Goal: Transaction & Acquisition: Purchase product/service

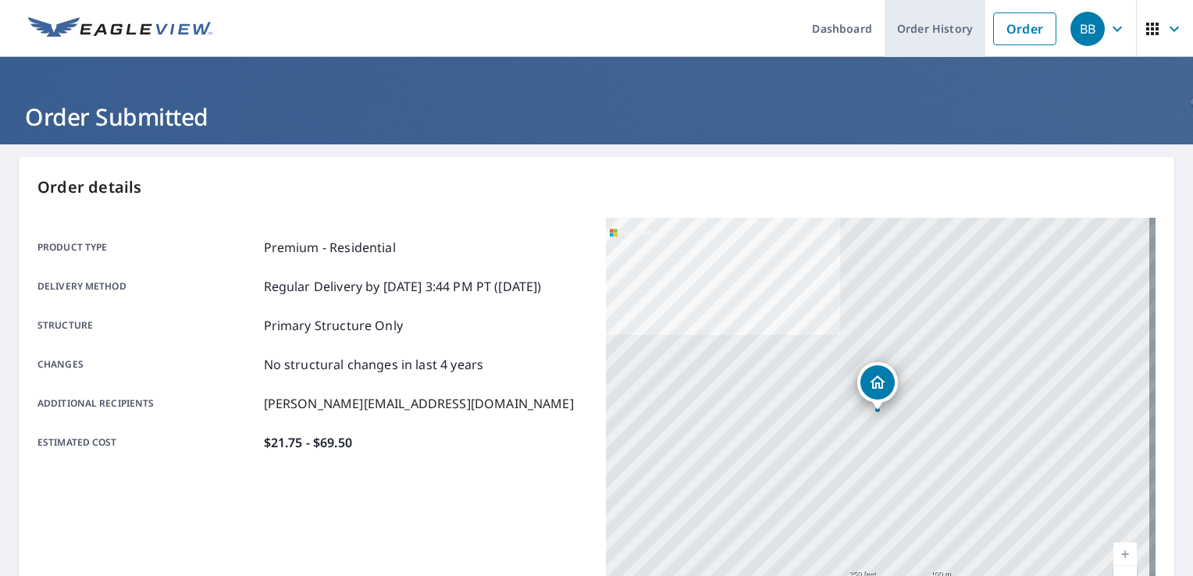
click at [897, 35] on link "Order History" at bounding box center [934, 28] width 101 height 57
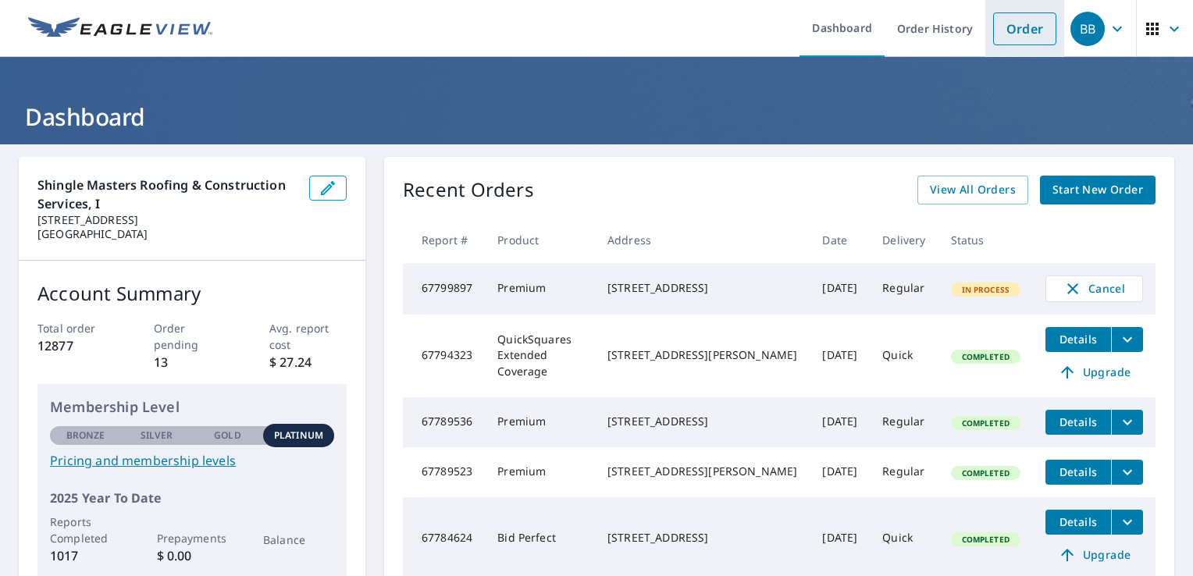
click at [1008, 27] on link "Order" at bounding box center [1024, 28] width 63 height 33
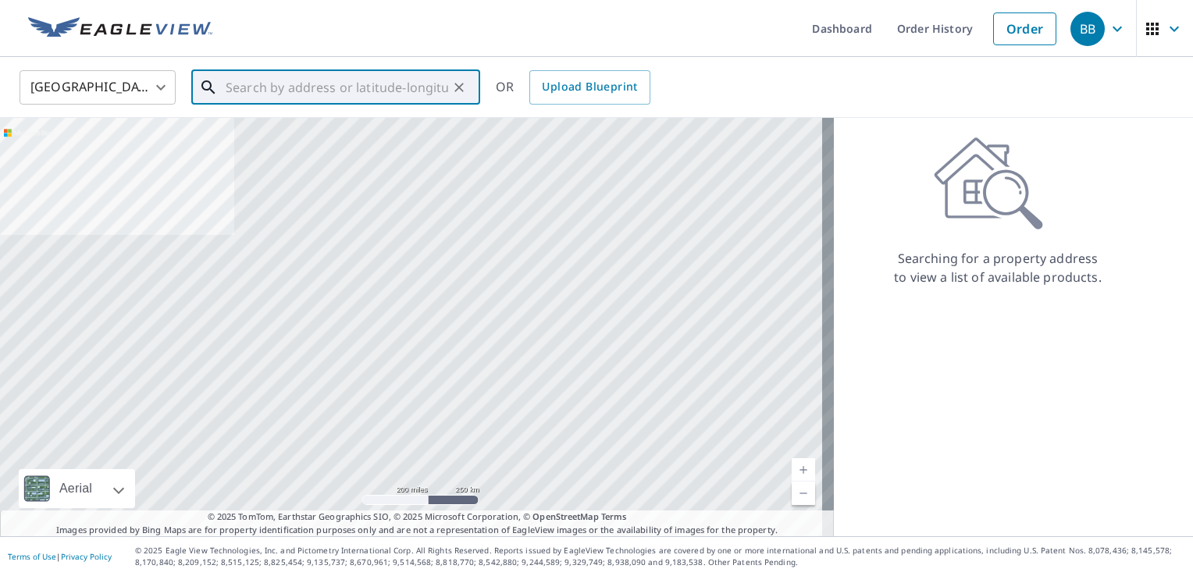
click at [393, 95] on input "text" at bounding box center [337, 88] width 222 height 44
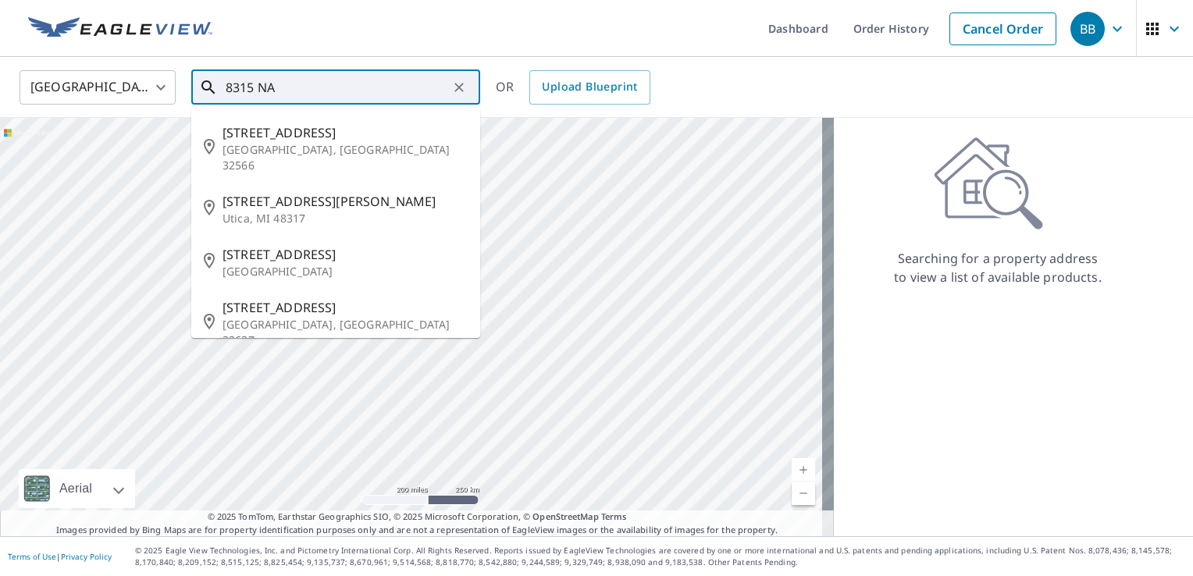
click at [329, 298] on span "[STREET_ADDRESS]" at bounding box center [344, 307] width 245 height 19
type input "[STREET_ADDRESS]"
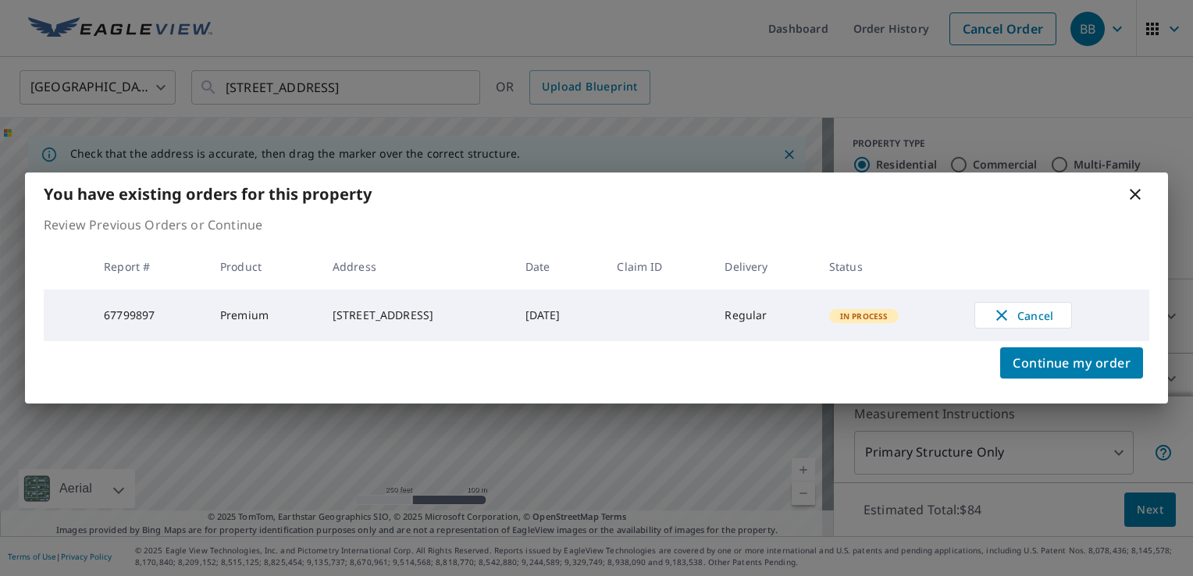
click at [1135, 195] on icon at bounding box center [1135, 194] width 19 height 19
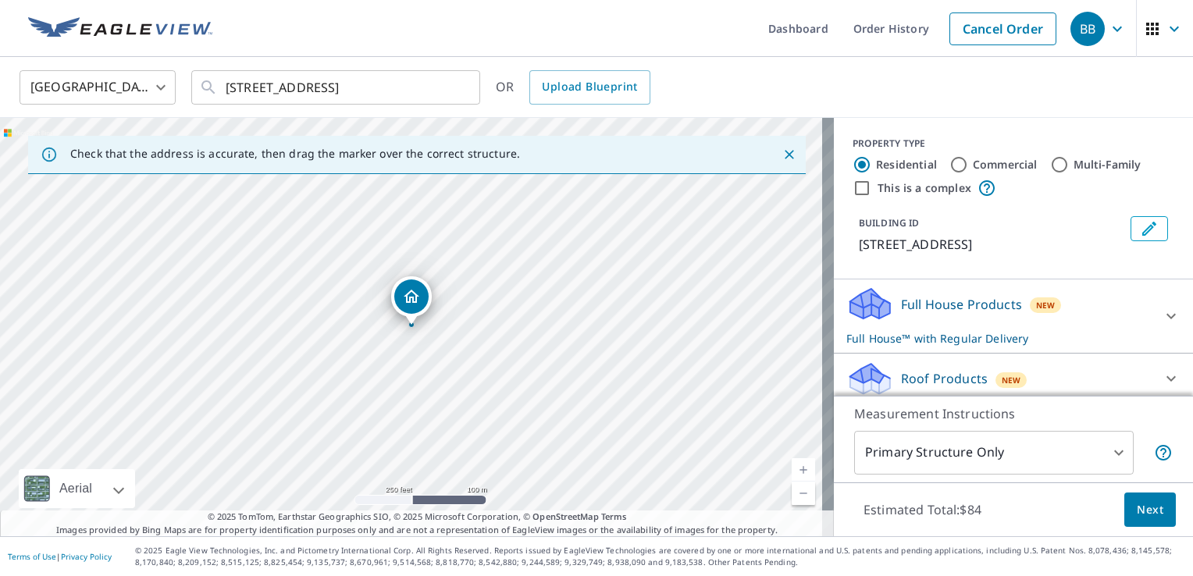
scroll to position [56, 0]
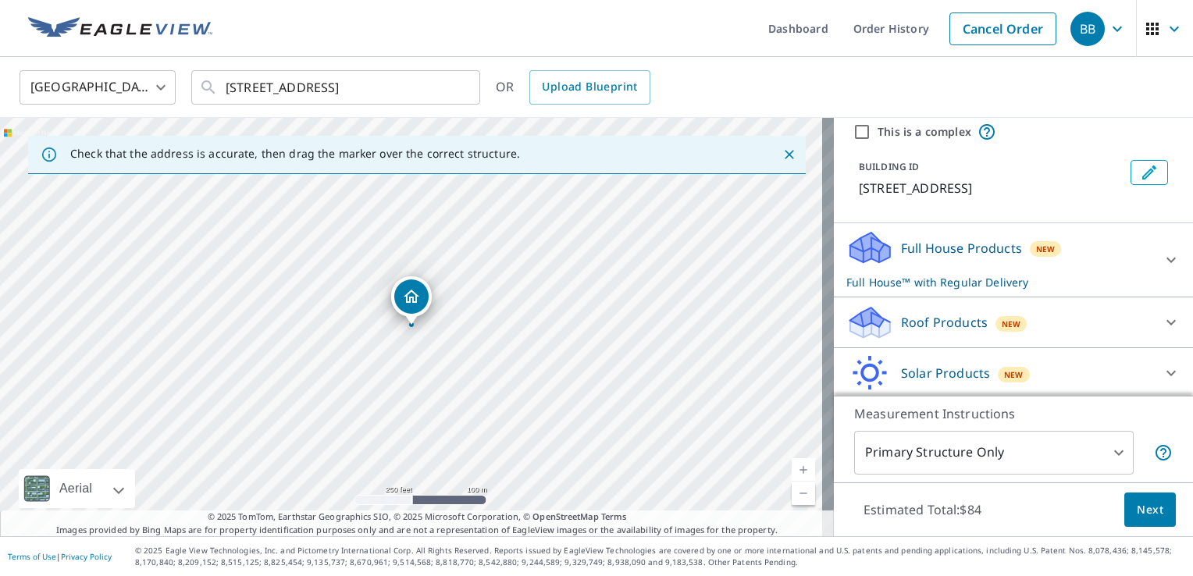
click at [952, 319] on p "Roof Products" at bounding box center [944, 322] width 87 height 19
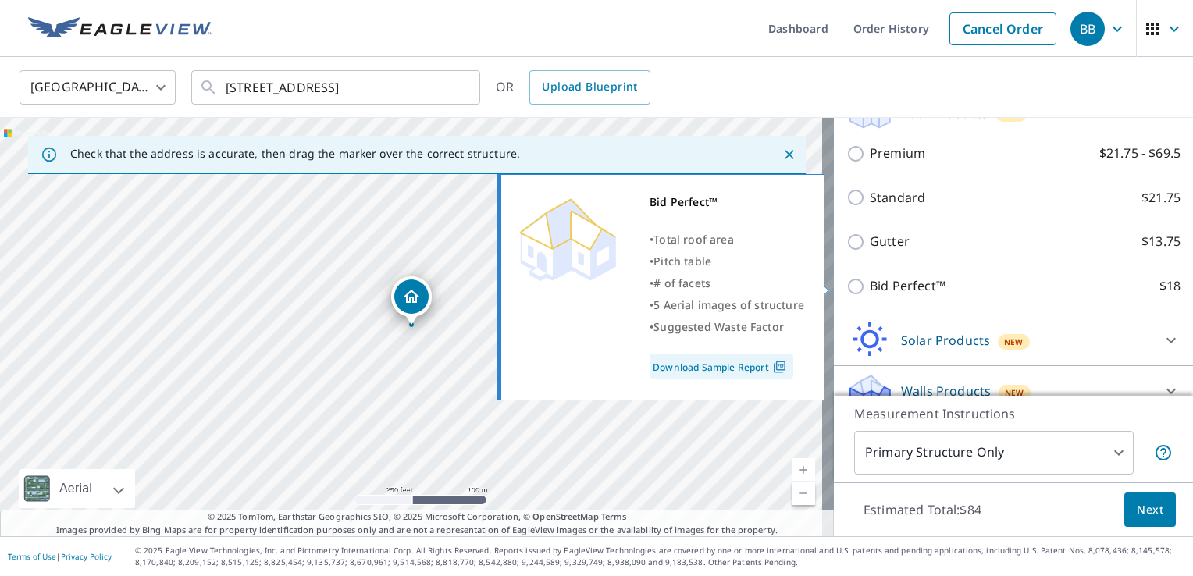
click at [883, 283] on p "Bid Perfect™" at bounding box center [908, 286] width 76 height 20
click at [870, 283] on input "Bid Perfect™ $18" at bounding box center [857, 286] width 23 height 19
checkbox input "true"
type input "1"
checkbox input "false"
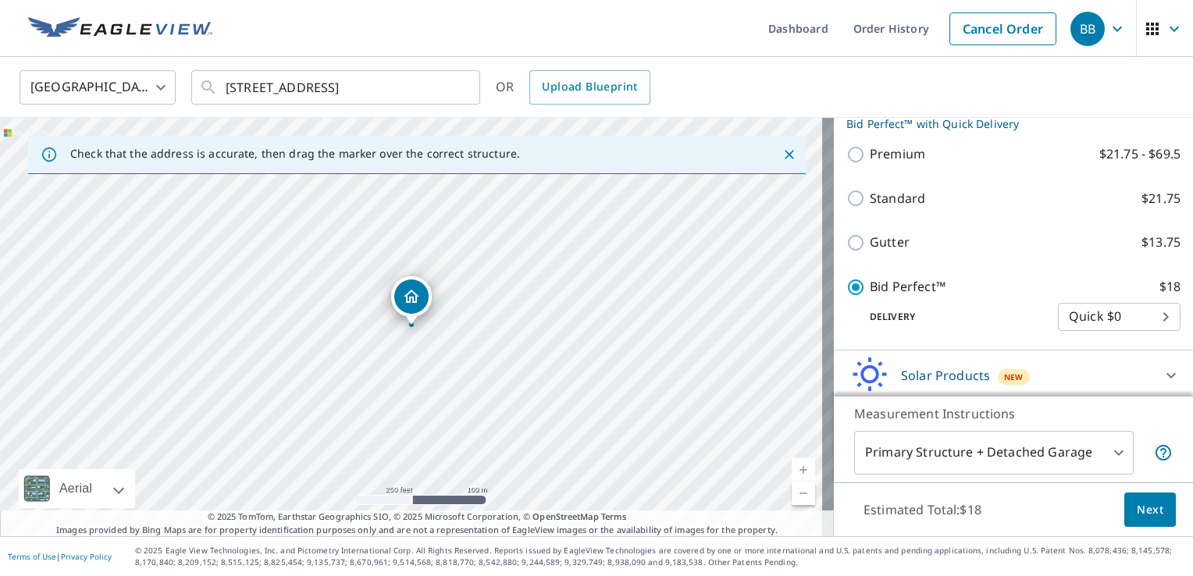
scroll to position [243, 0]
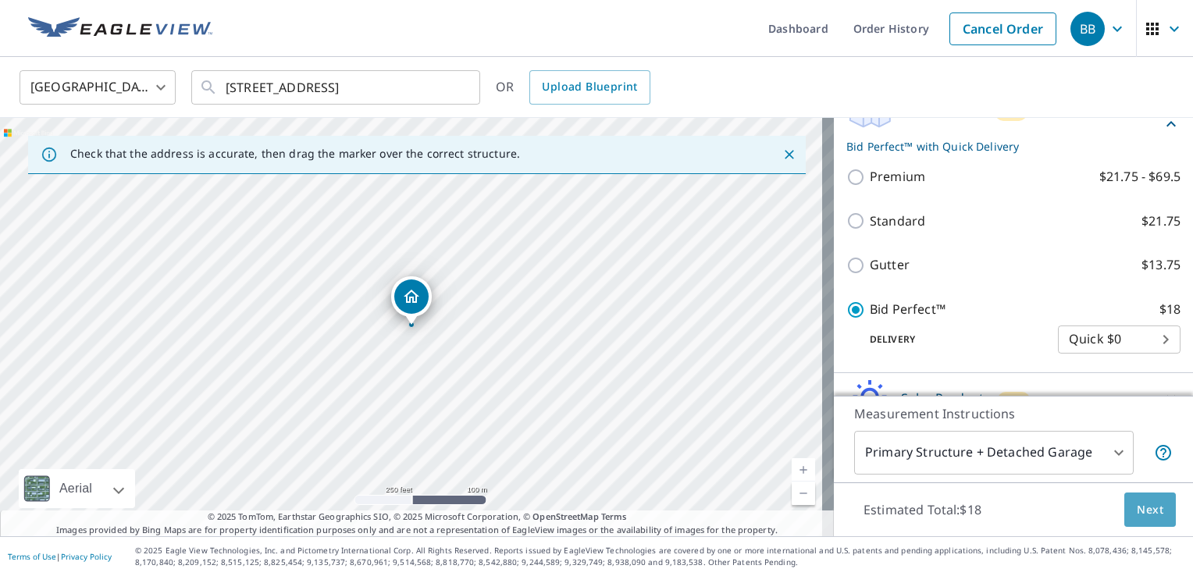
click at [1130, 498] on button "Next" at bounding box center [1150, 510] width 52 height 35
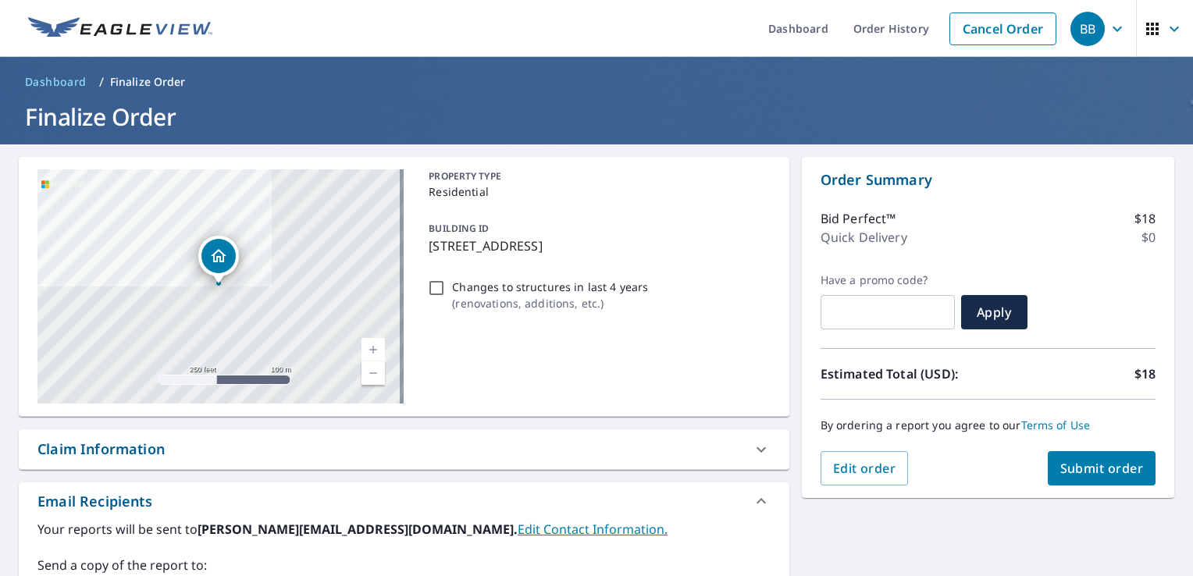
scroll to position [268, 0]
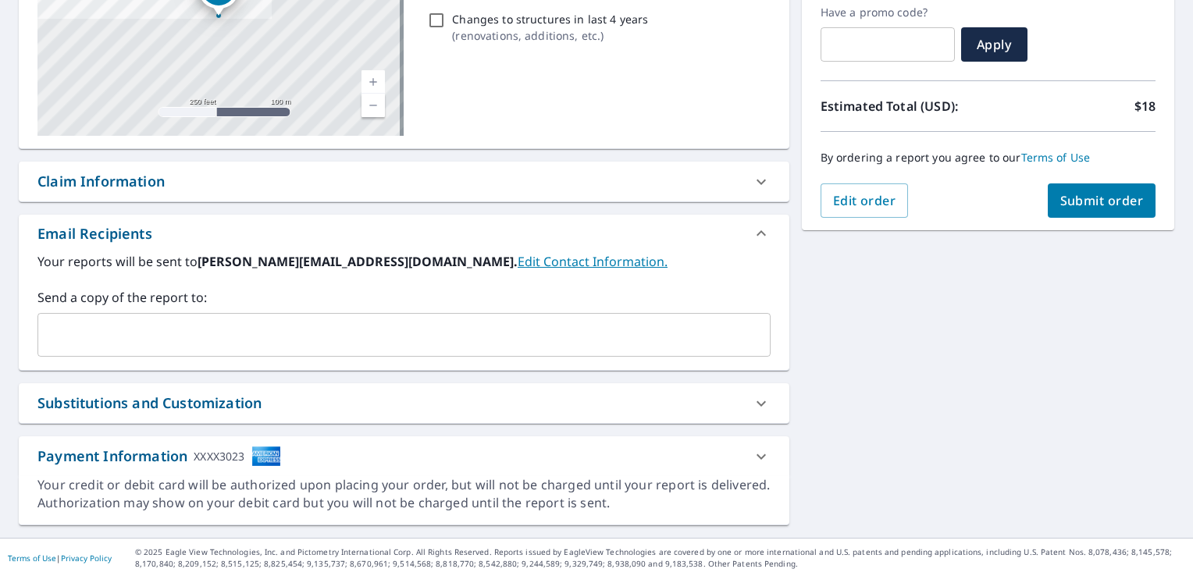
click at [482, 318] on div "​" at bounding box center [403, 335] width 733 height 44
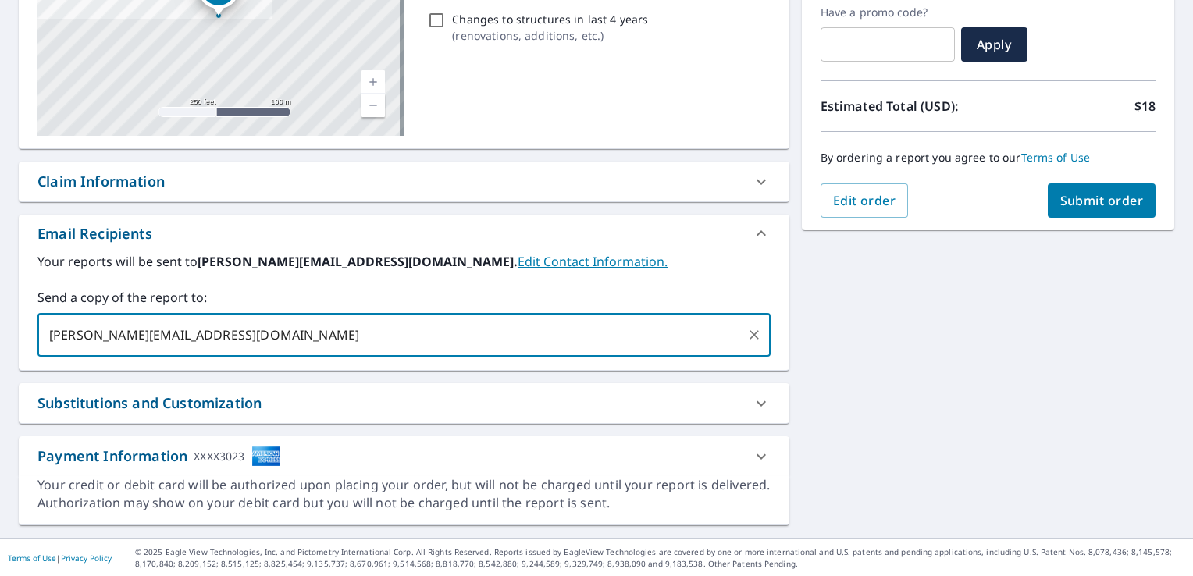
type input "[PERSON_NAME][EMAIL_ADDRESS][DOMAIN_NAME]"
click at [1098, 192] on span "Submit order" at bounding box center [1102, 200] width 84 height 17
checkbox input "true"
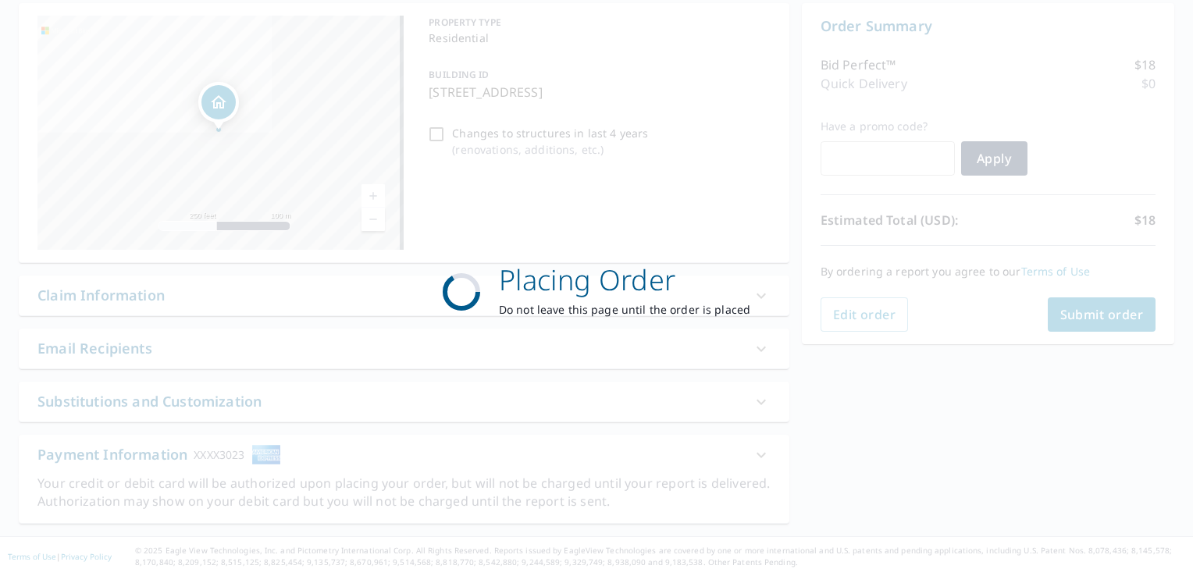
scroll to position [152, 0]
